Goal: Task Accomplishment & Management: Use online tool/utility

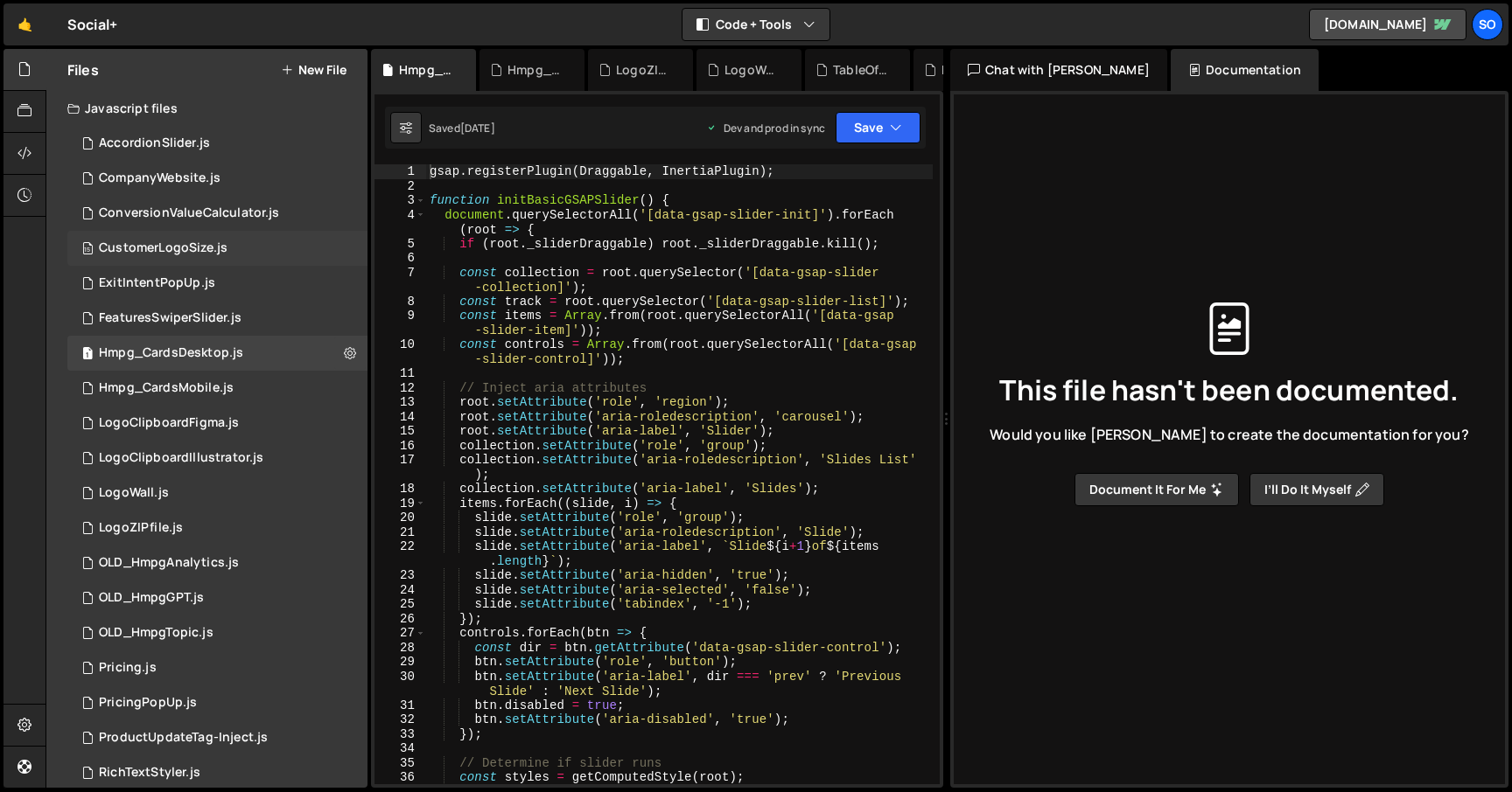
click at [205, 239] on div "15 CustomerLogoSize.js 0" at bounding box center [217, 248] width 300 height 35
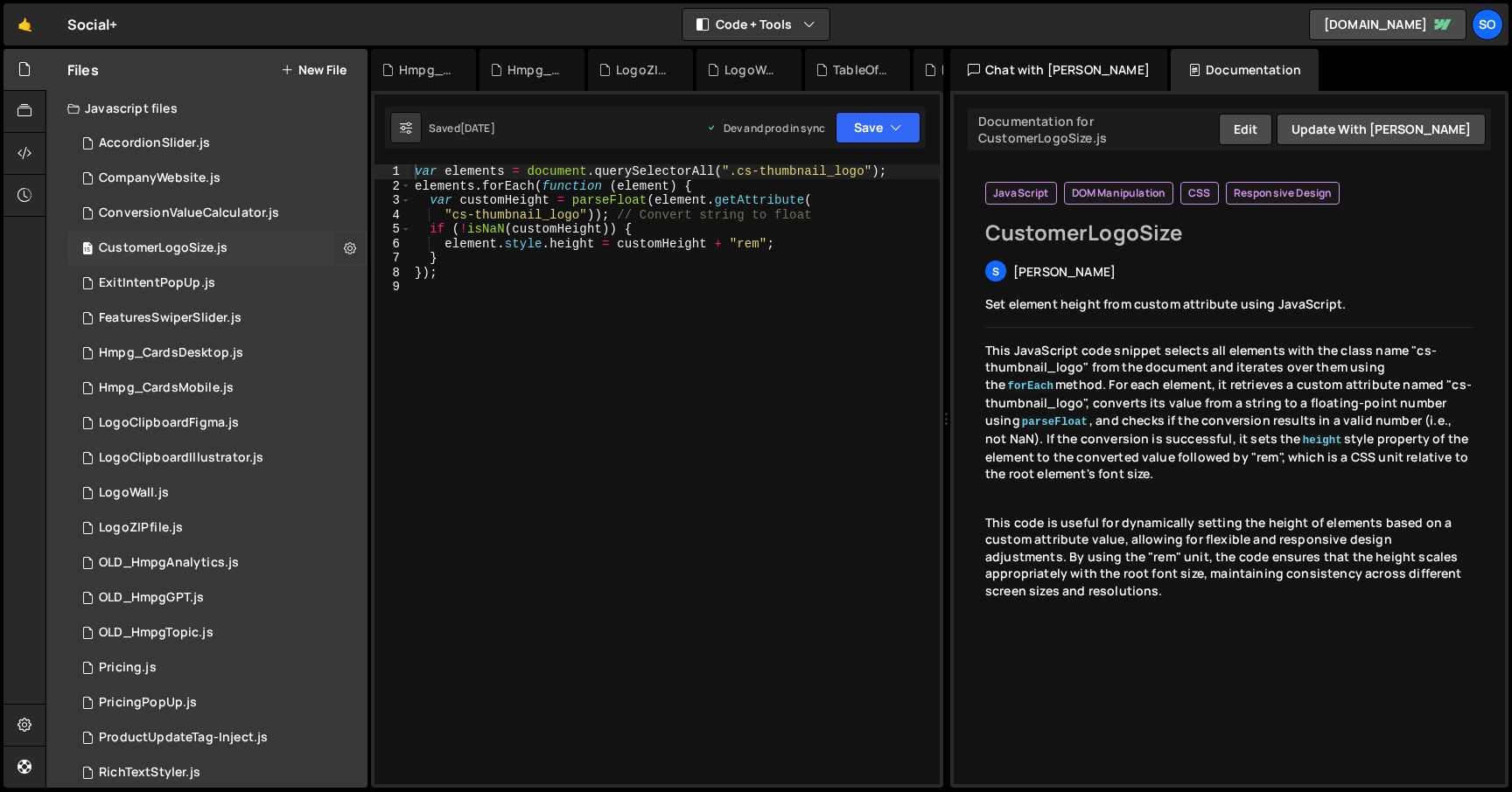
click at [344, 248] on icon at bounding box center [350, 247] width 12 height 17
type input "CustomerLogoSize"
radio input "true"
checkbox input "true"
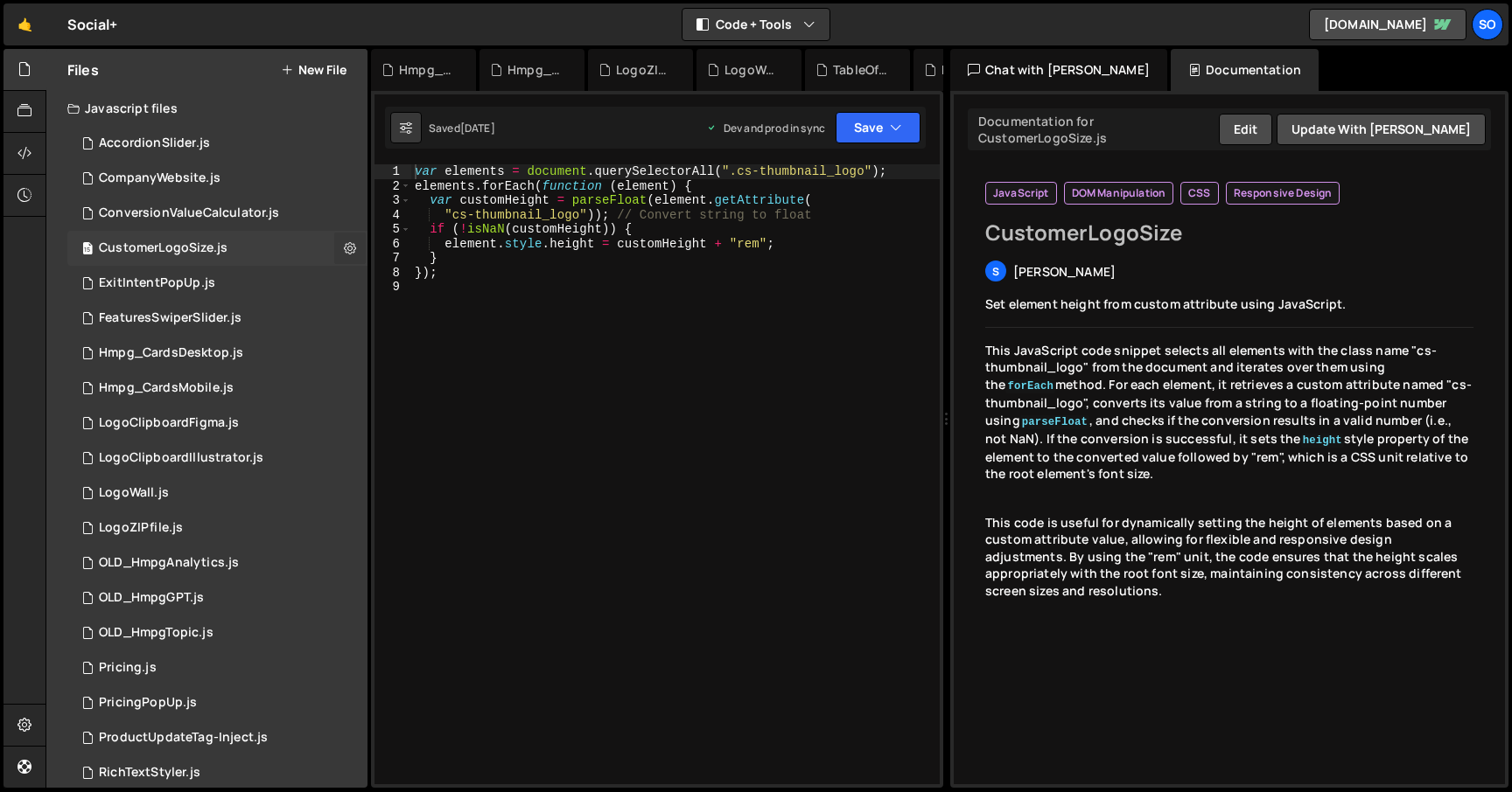
checkbox input "true"
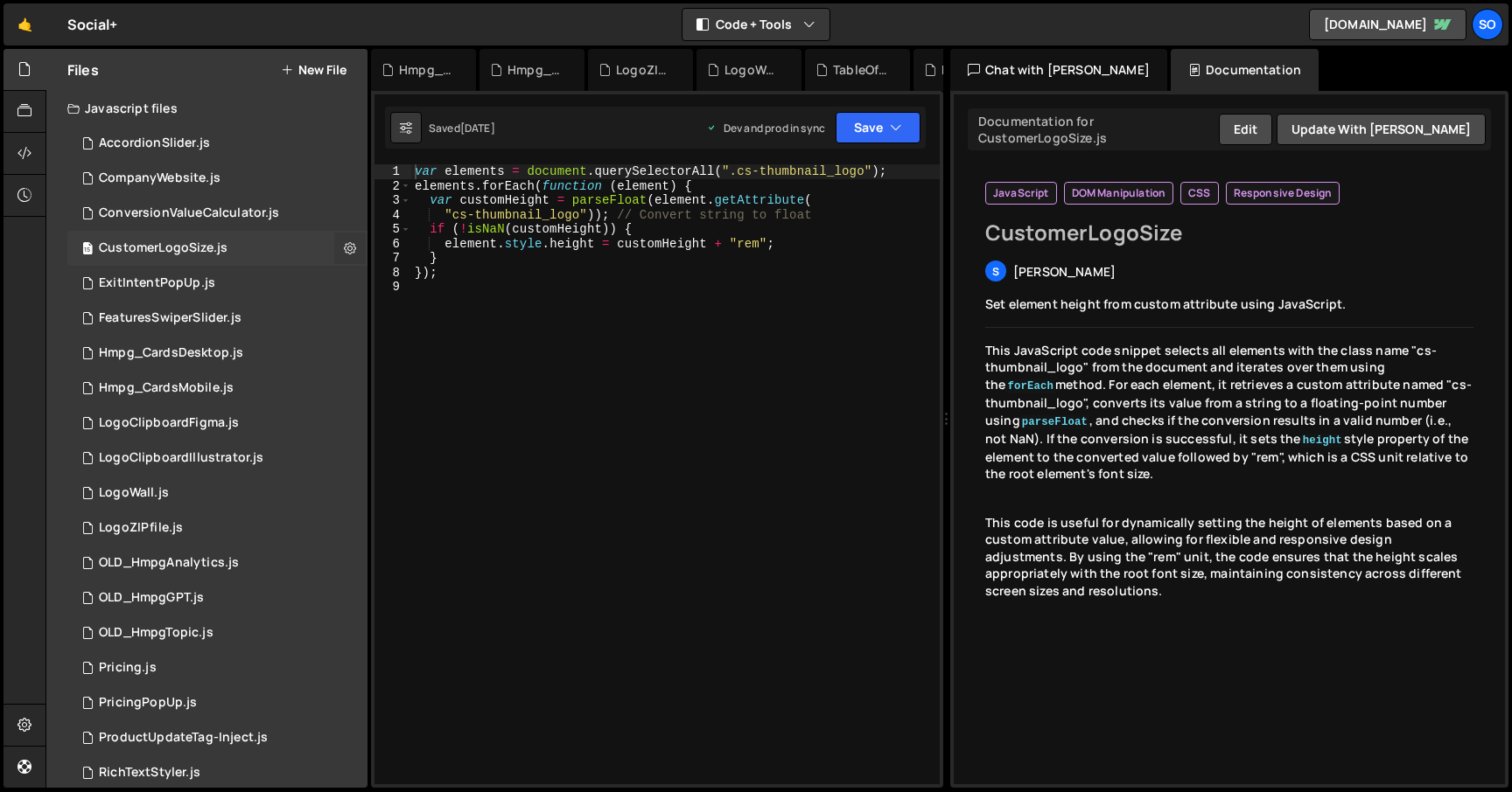
checkbox input "true"
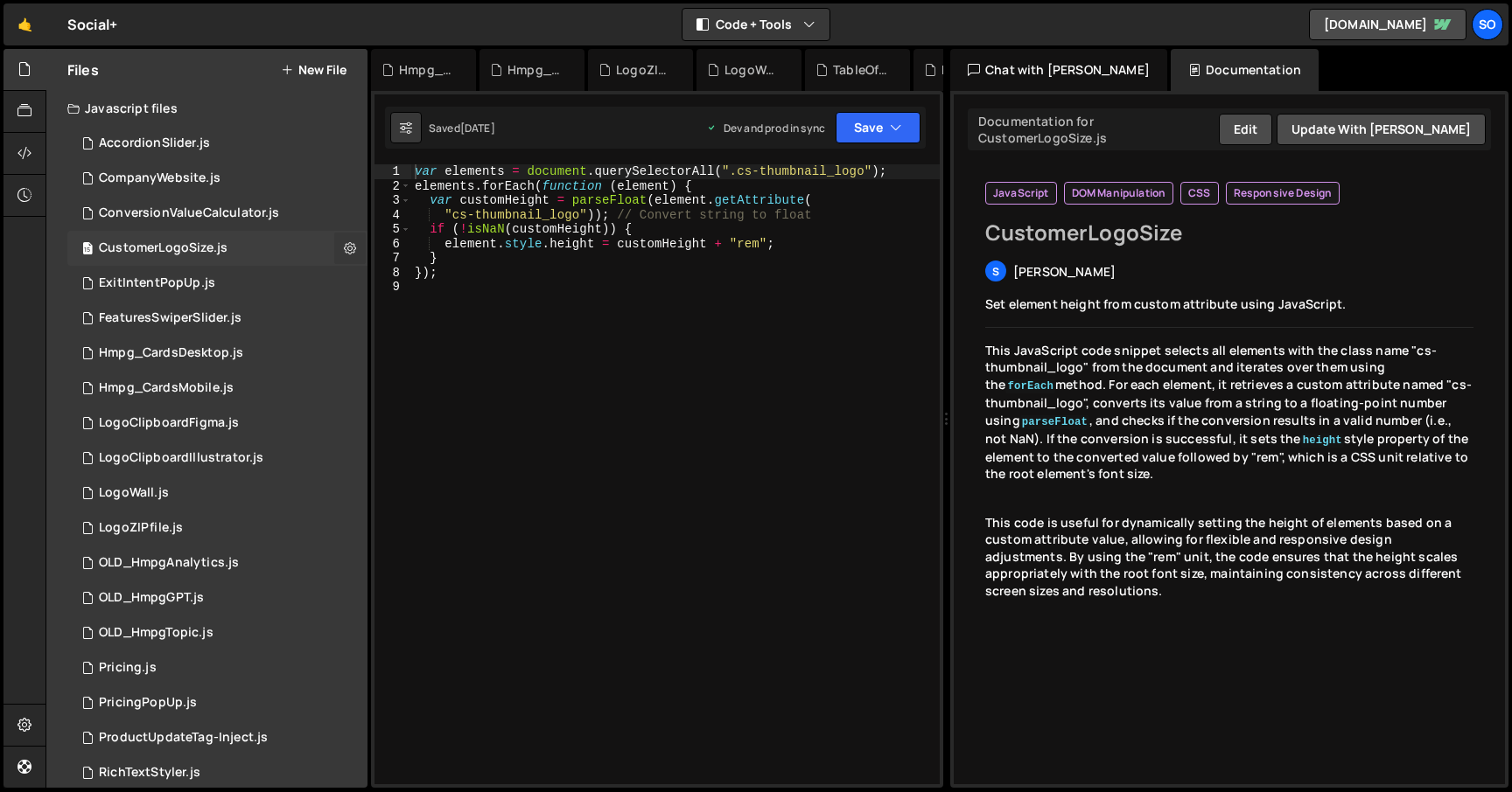
checkbox input "true"
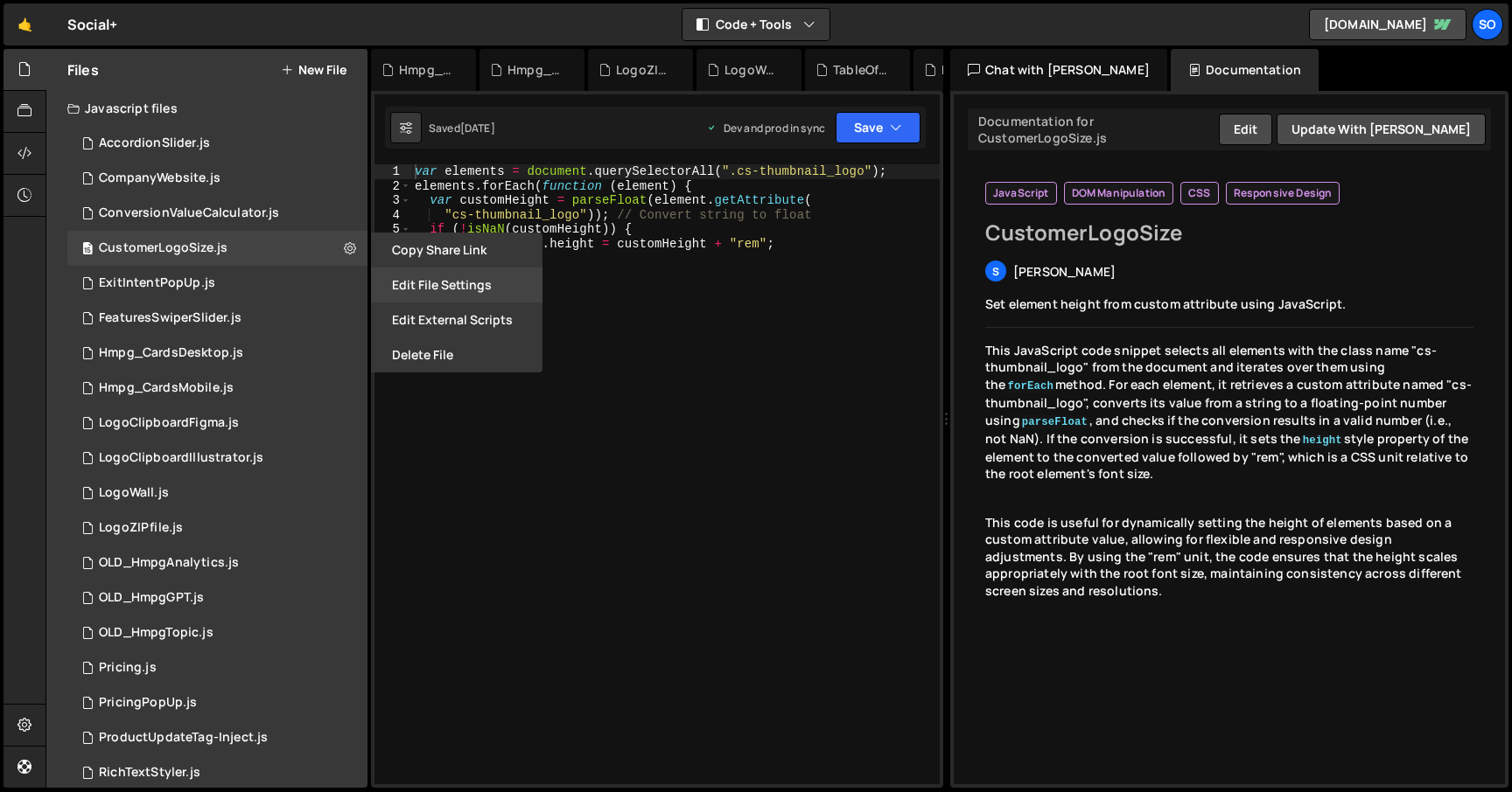
click at [407, 284] on button "Edit File Settings" at bounding box center [457, 285] width 172 height 35
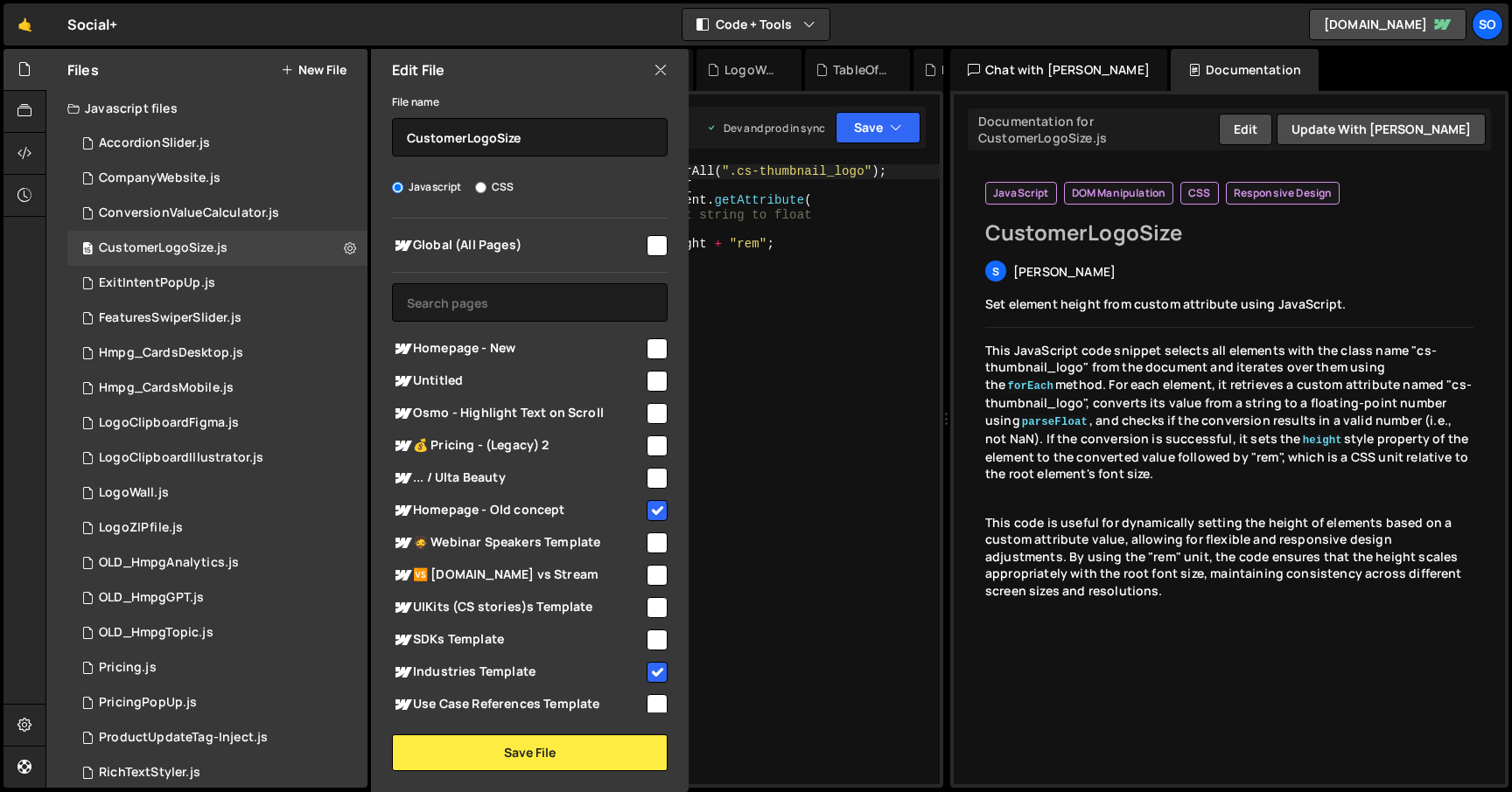
click at [649, 346] on input "checkbox" at bounding box center [657, 349] width 21 height 21
checkbox input "true"
click at [528, 751] on button "Save File" at bounding box center [529, 753] width 275 height 37
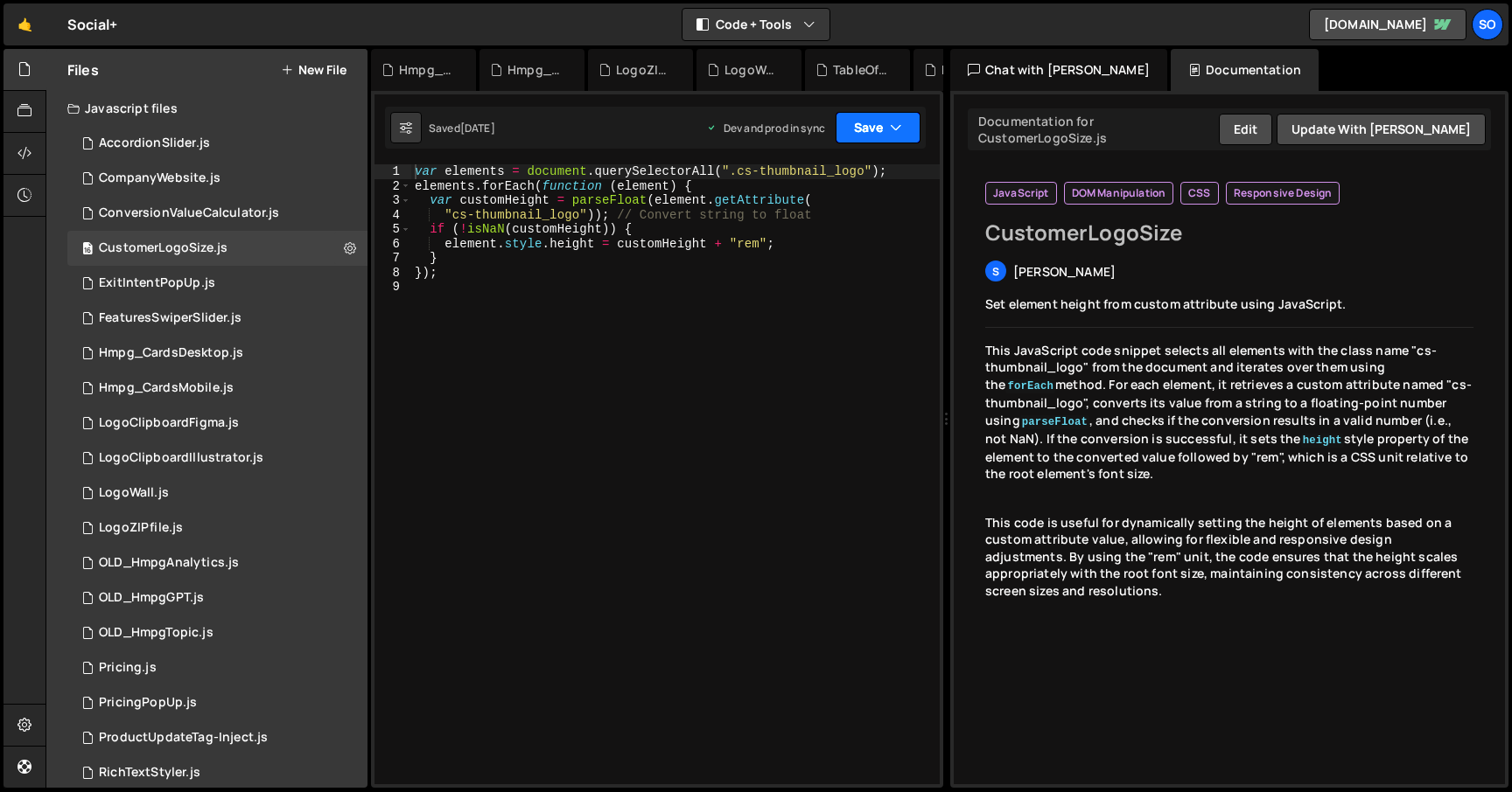
click at [891, 129] on icon "button" at bounding box center [896, 128] width 12 height 18
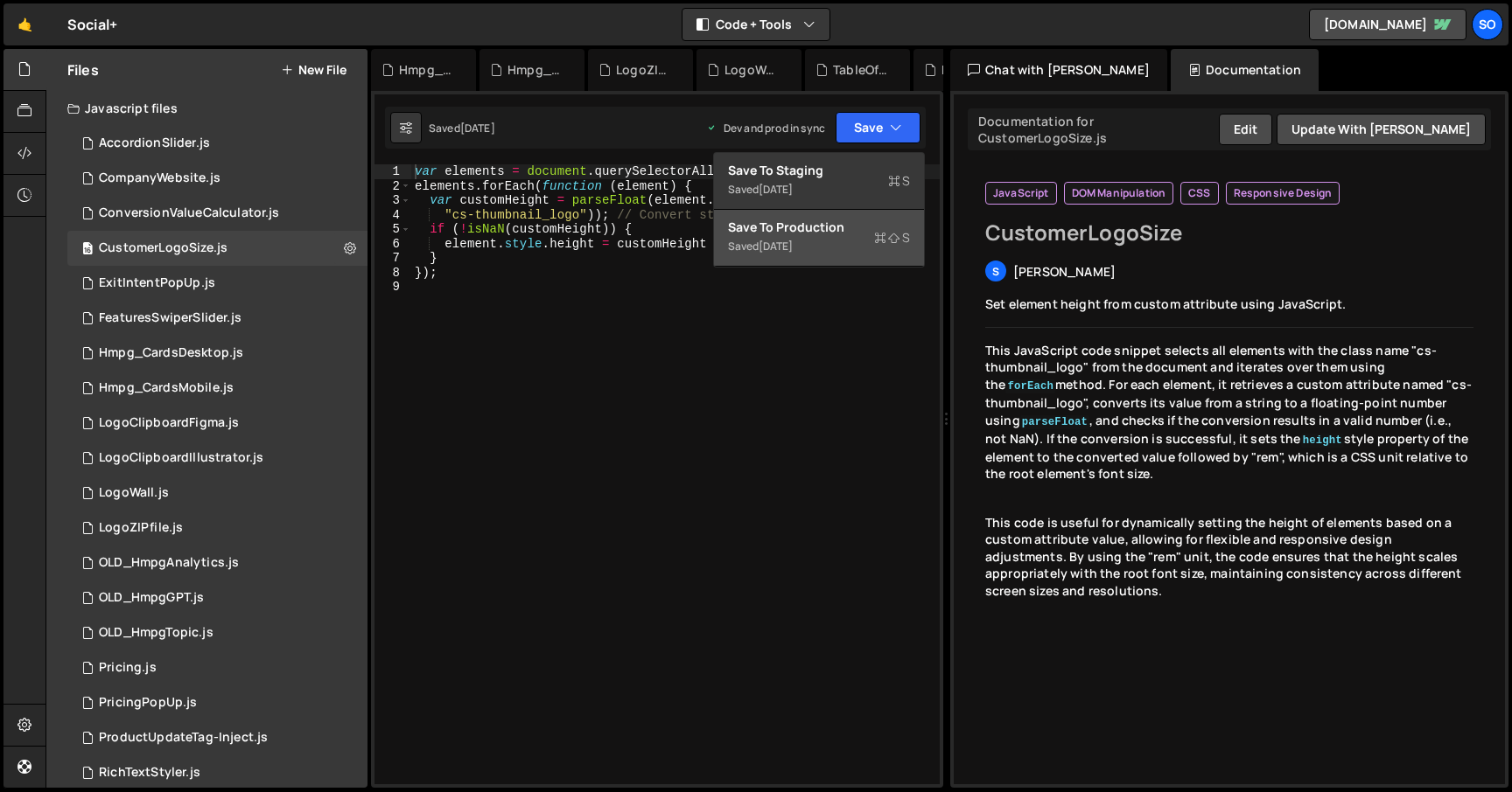
click at [804, 234] on div "Save to Production S" at bounding box center [819, 227] width 182 height 18
